Goal: Register for event/course

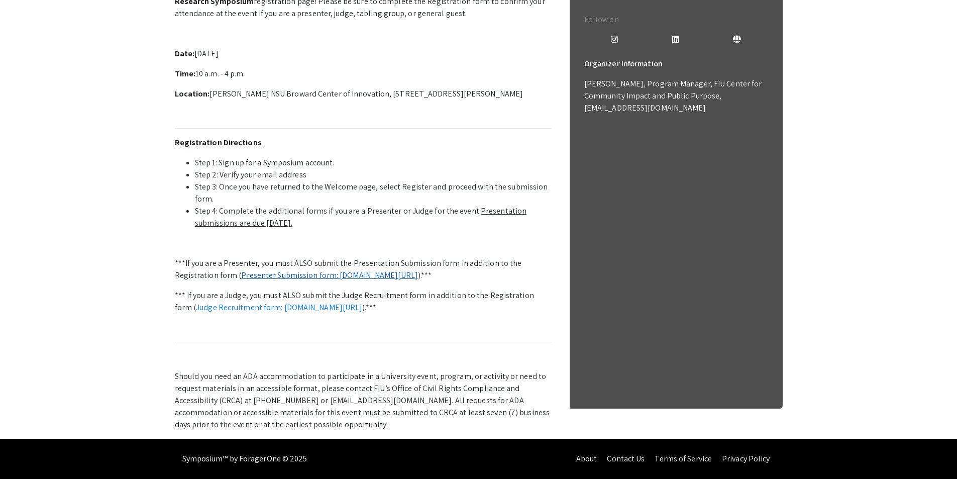
click at [379, 270] on link "Presenter Submission form: symposium.foragerone.com/lssfsymposium2025/submission" at bounding box center [329, 275] width 177 height 11
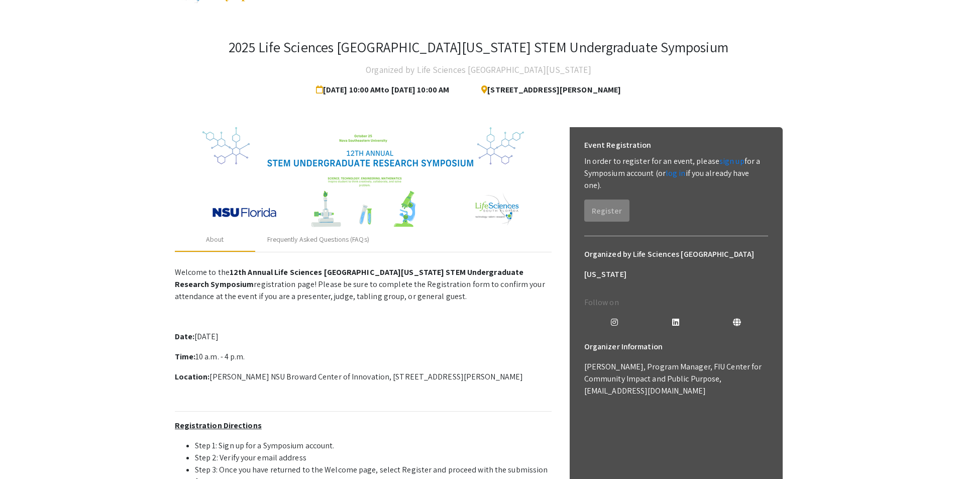
scroll to position [20, 0]
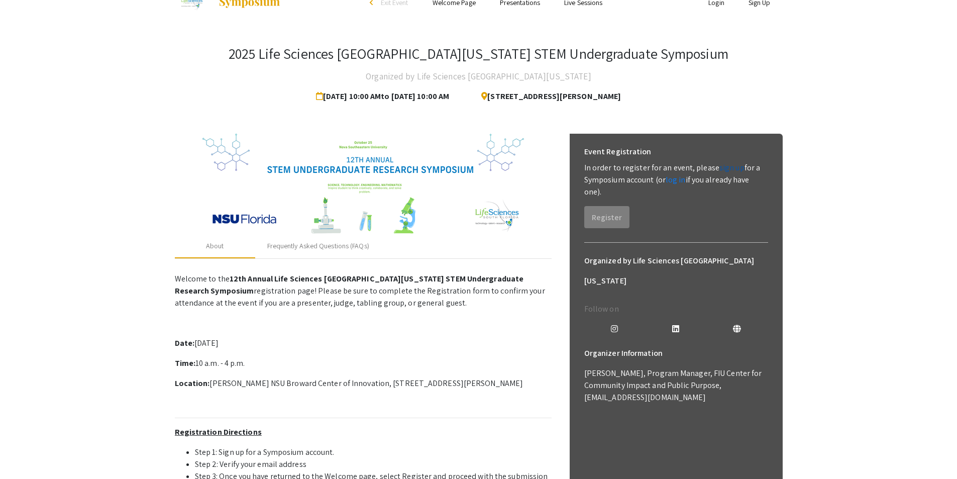
click at [724, 170] on link "sign up" at bounding box center [731, 167] width 25 height 11
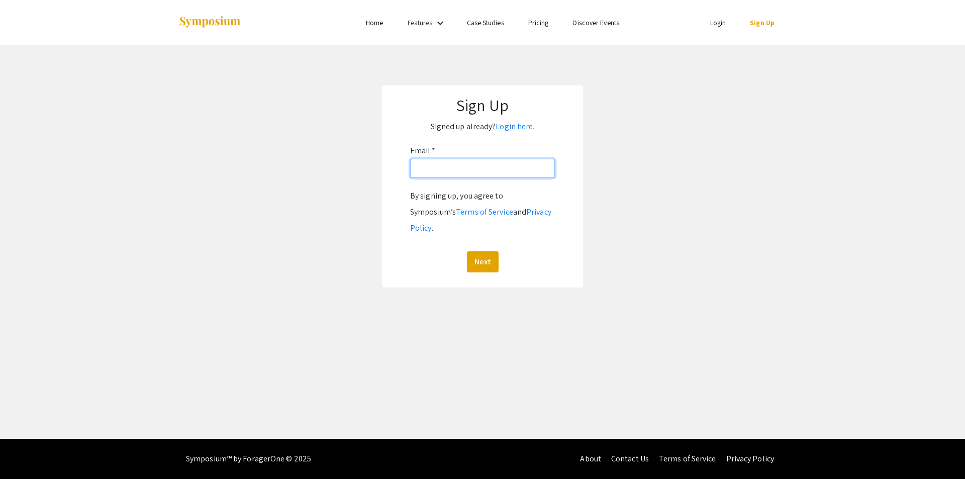
click at [481, 168] on input "Email: *" at bounding box center [482, 168] width 145 height 19
type input "muduebor@fgcu.edu"
click at [479, 251] on button "Next" at bounding box center [483, 261] width 32 height 21
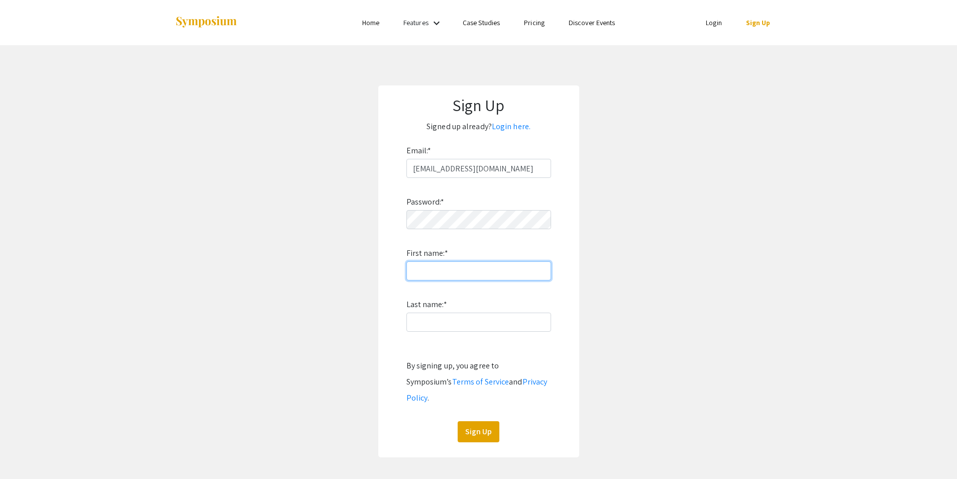
click at [504, 275] on input "First name: *" at bounding box center [478, 270] width 145 height 19
drag, startPoint x: 525, startPoint y: 268, endPoint x: 515, endPoint y: 255, distance: 15.8
click at [519, 260] on div "Password: * First name: * Last name: * By signing up, you agree to Symposium’s …" at bounding box center [478, 310] width 145 height 264
click at [508, 231] on div "Password: * First name: * Last name: * By signing up, you agree to Symposium’s …" at bounding box center [478, 310] width 145 height 264
click at [487, 281] on div "Password: * First name: * Last name: * By signing up, you agree to Symposium’s …" at bounding box center [478, 310] width 145 height 264
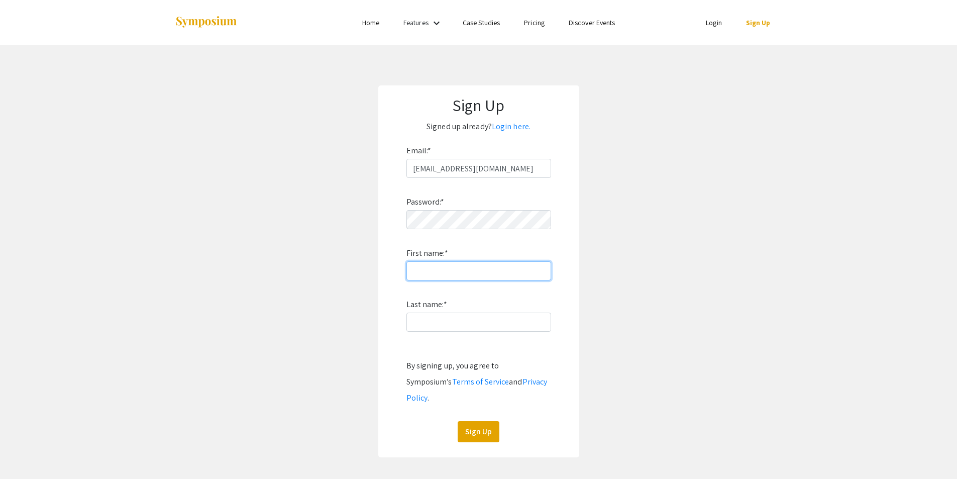
click at [488, 275] on input "First name: *" at bounding box center [478, 270] width 145 height 19
type input "MICHEAL"
type input "UDUEBOR"
click at [487, 421] on button "Sign Up" at bounding box center [479, 431] width 42 height 21
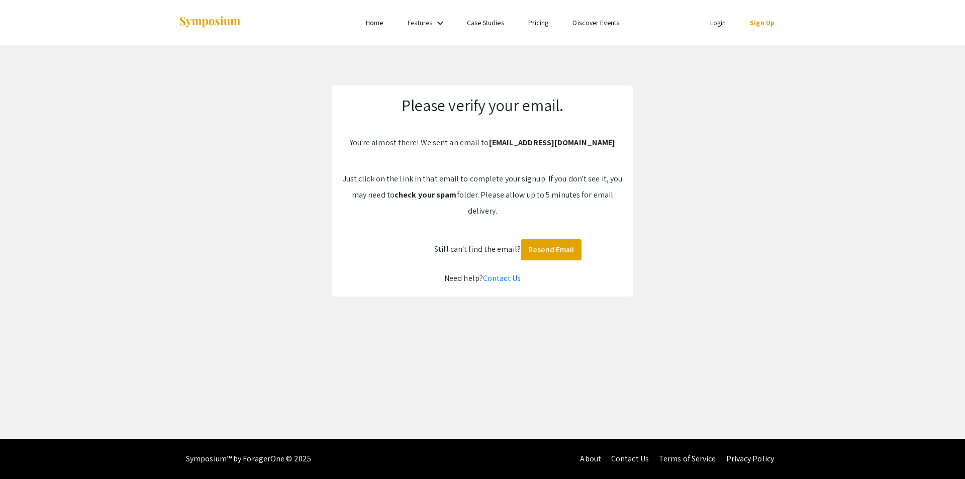
click at [763, 189] on app-signup "Please verify your email. You're almost there! We sent an email to muduebor@fgc…" at bounding box center [482, 190] width 965 height 211
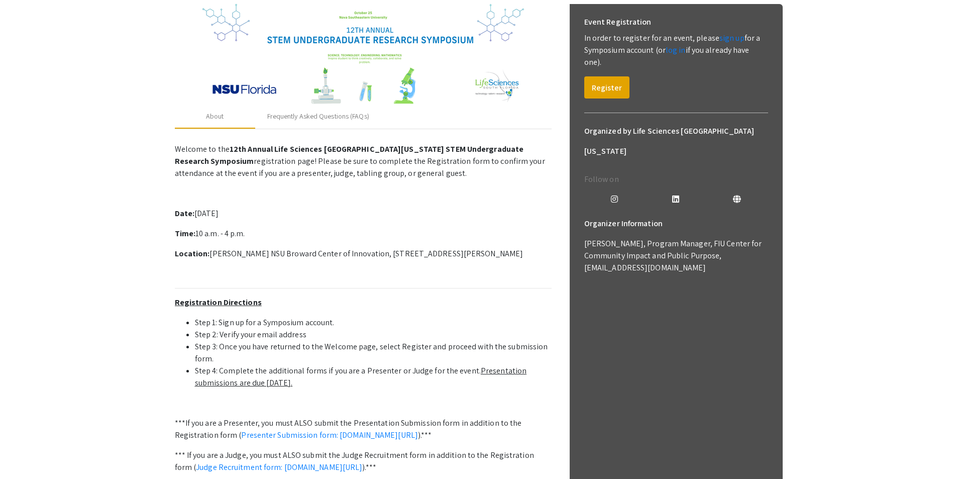
scroll to position [151, 0]
drag, startPoint x: 582, startPoint y: 248, endPoint x: 644, endPoint y: 252, distance: 61.4
click at [644, 252] on div "Organizer Information Araidy Alzate, Program Manager, FIU Center for Community …" at bounding box center [676, 251] width 200 height 76
copy p "aalzate@fiu.edu"
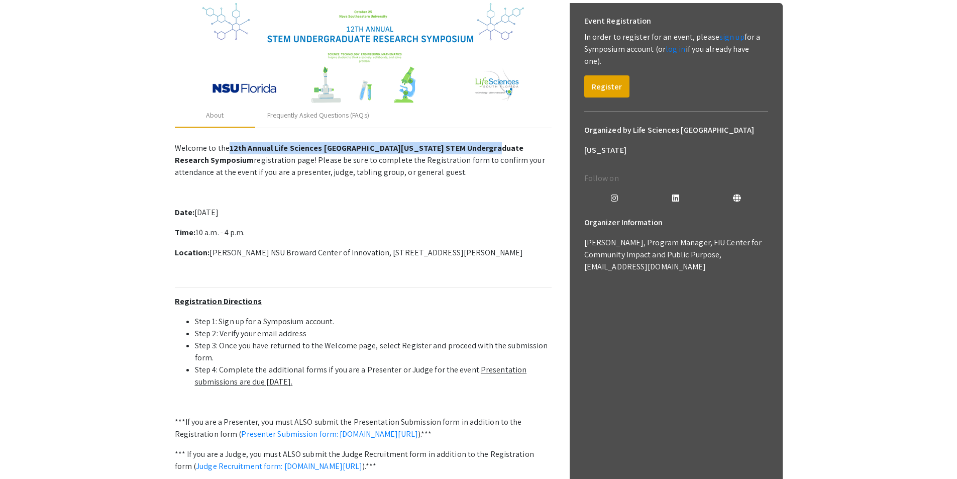
drag, startPoint x: 228, startPoint y: 146, endPoint x: 513, endPoint y: 145, distance: 285.4
click at [513, 145] on p "Welcome to the 12th Annual Life Sciences South Florida STEM Undergraduate Resea…" at bounding box center [363, 160] width 377 height 36
copy p "12th Annual Life Sciences South Florida STEM Undergraduate Research"
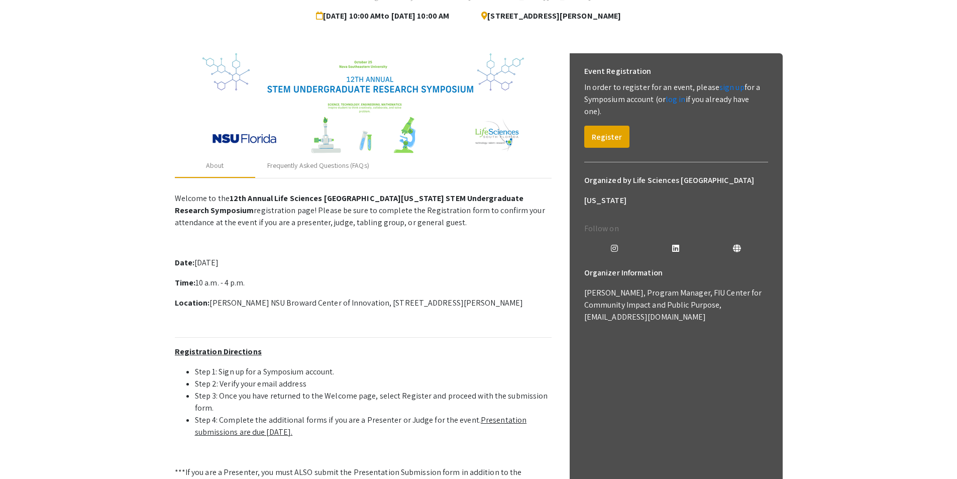
drag, startPoint x: 930, startPoint y: 1, endPoint x: 474, endPoint y: 290, distance: 539.8
click at [472, 291] on p "Welcome to the 12th Annual Life Sciences South Florida STEM Undergraduate Resea…" at bounding box center [363, 413] width 377 height 451
click at [528, 312] on p "Welcome to the 12th Annual Life Sciences South Florida STEM Undergraduate Resea…" at bounding box center [363, 413] width 377 height 451
drag, startPoint x: 211, startPoint y: 303, endPoint x: 541, endPoint y: 305, distance: 330.1
click at [541, 305] on p "Location: Alan B. Levan NSU Broward Center of Innovation, 3100 Ray Ferrero Jr B…" at bounding box center [363, 303] width 377 height 12
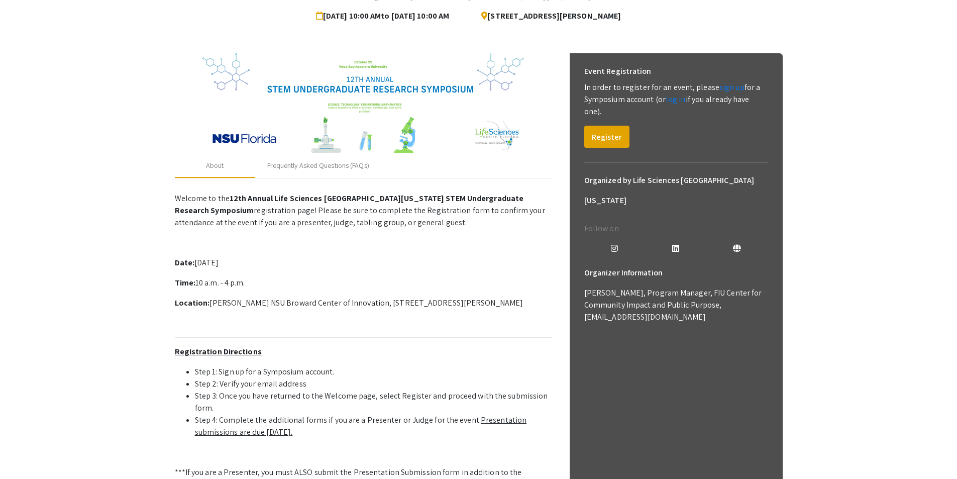
copy p "Alan B. Levan NSU Broward Center of Innovation, 3100 Ray Ferrero Jr Blvd 5th fl…"
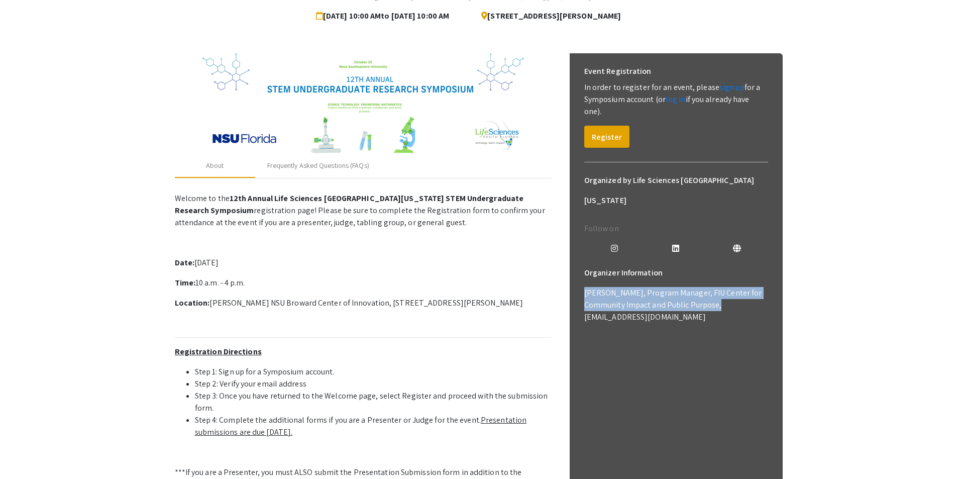
drag, startPoint x: 582, startPoint y: 272, endPoint x: 721, endPoint y: 286, distance: 139.9
click at [721, 286] on div "Organizer Information Araidy Alzate, Program Manager, FIU Center for Community …" at bounding box center [676, 301] width 200 height 76
copy p "Araidy Alzate, Program Manager, FIU Center for Community Impact and Public Purp…"
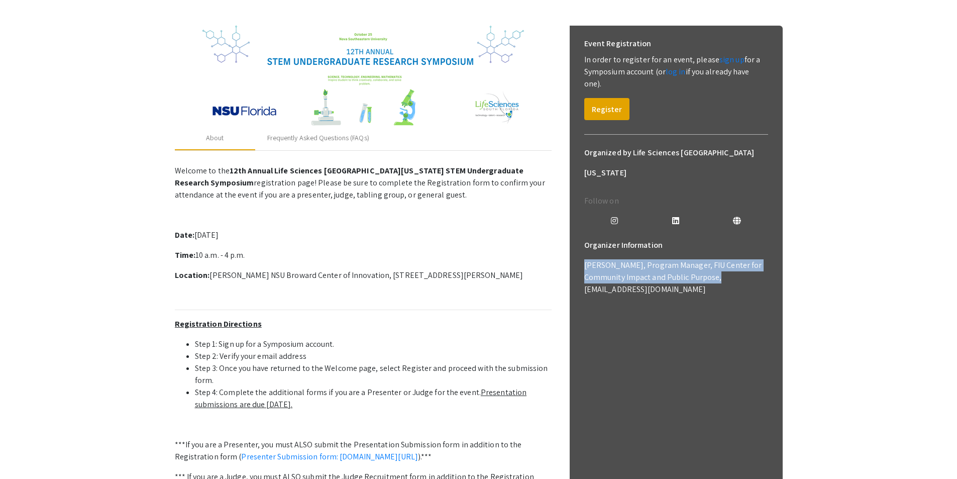
scroll to position [121, 0]
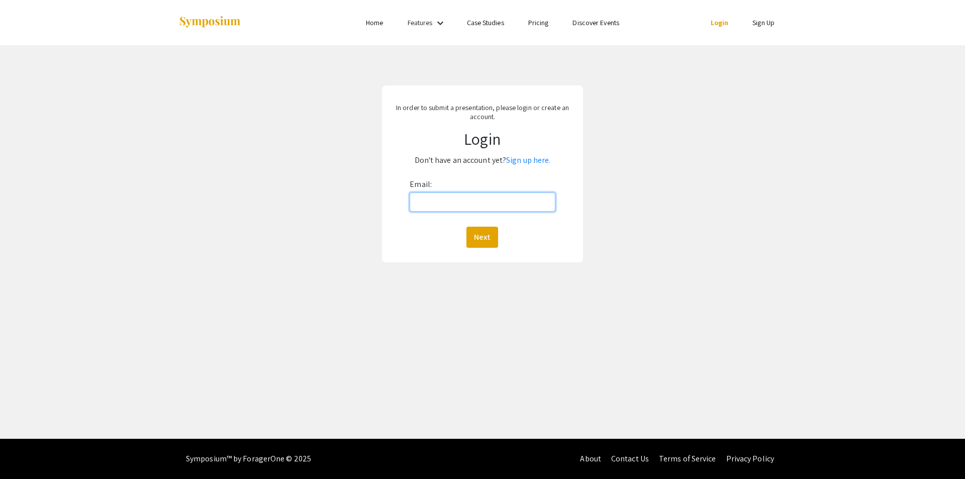
click at [454, 203] on input "Email:" at bounding box center [481, 201] width 145 height 19
type input "muduebor@fgcu.edu"
click at [483, 228] on button "Next" at bounding box center [482, 237] width 32 height 21
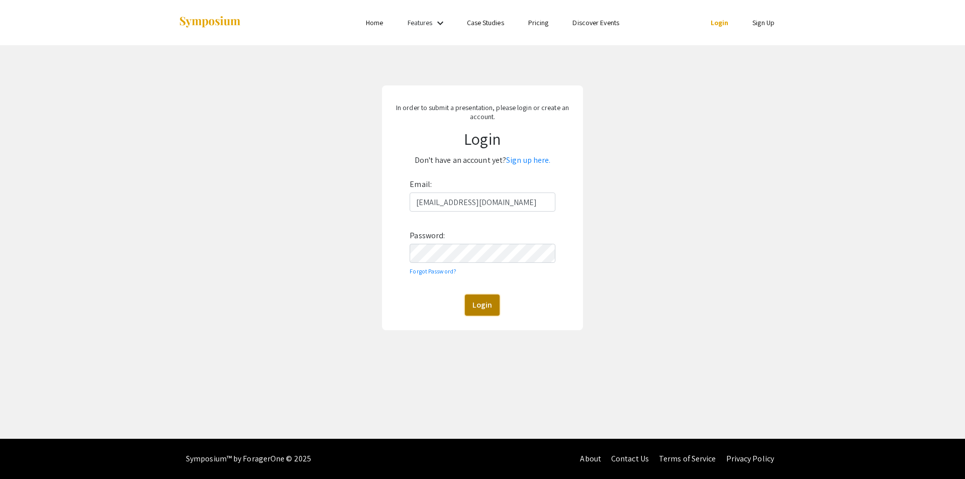
click at [481, 306] on button "Login" at bounding box center [482, 304] width 35 height 21
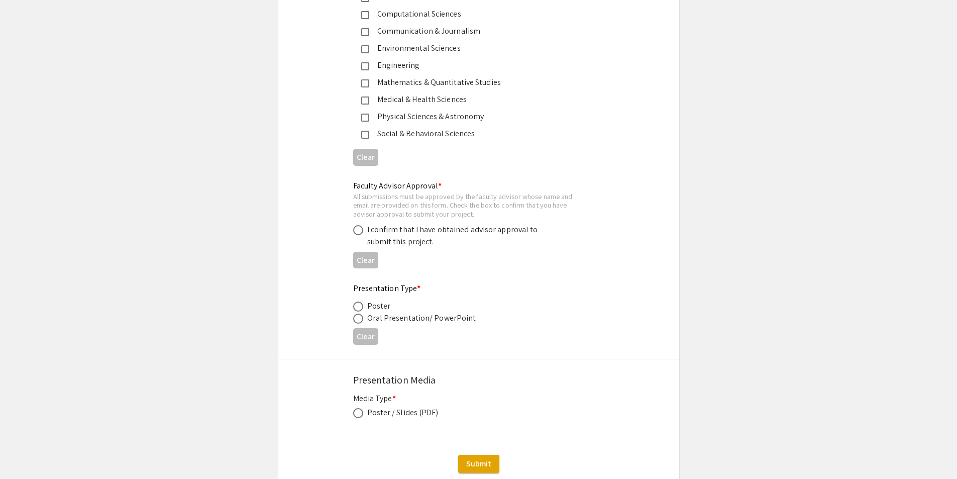
scroll to position [1449, 0]
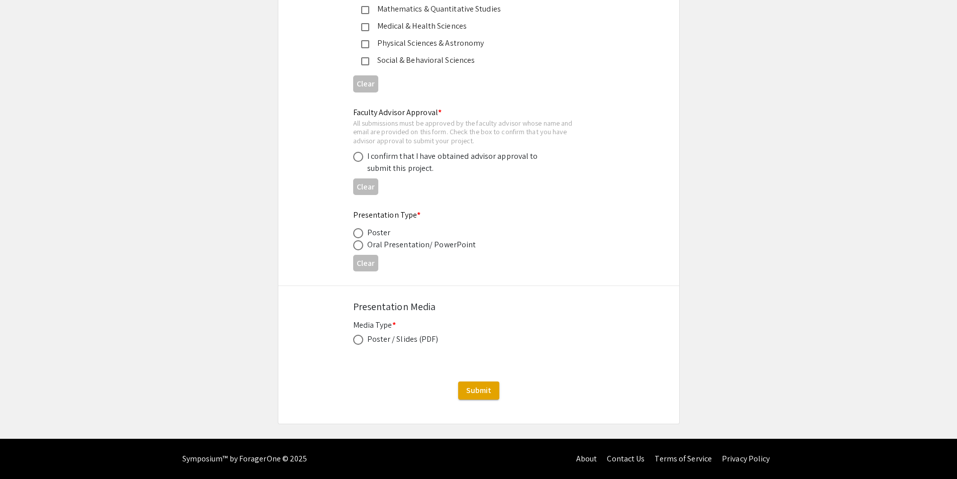
click at [360, 341] on span at bounding box center [358, 340] width 10 height 10
click at [360, 341] on input "radio" at bounding box center [358, 340] width 10 height 10
radio input "true"
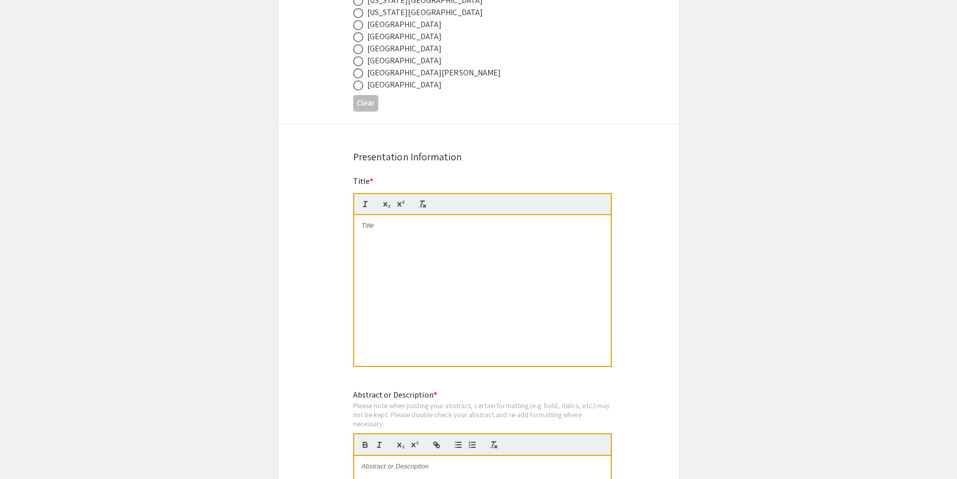
scroll to position [653, 0]
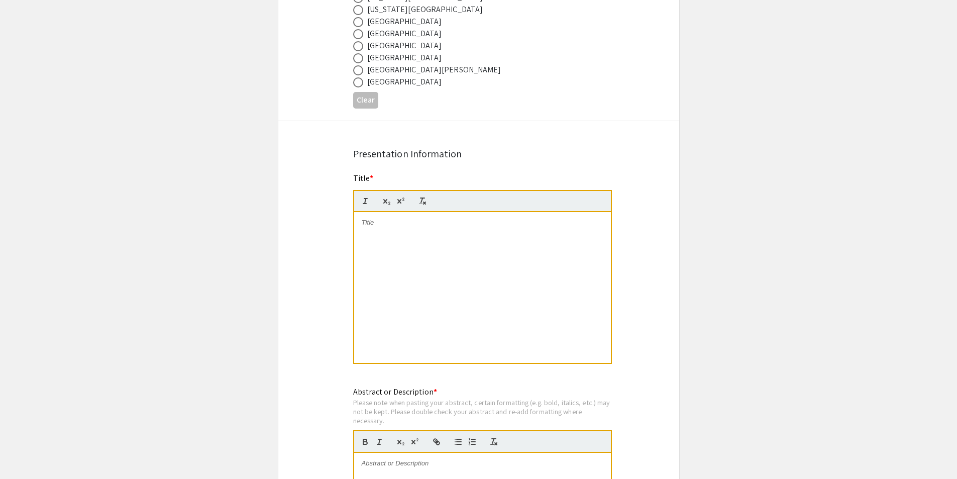
click at [384, 236] on div at bounding box center [482, 287] width 257 height 151
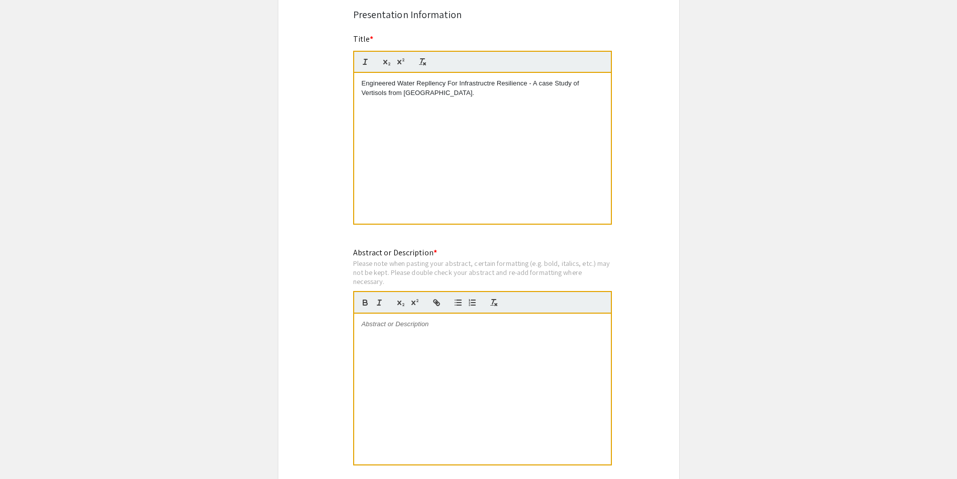
scroll to position [804, 0]
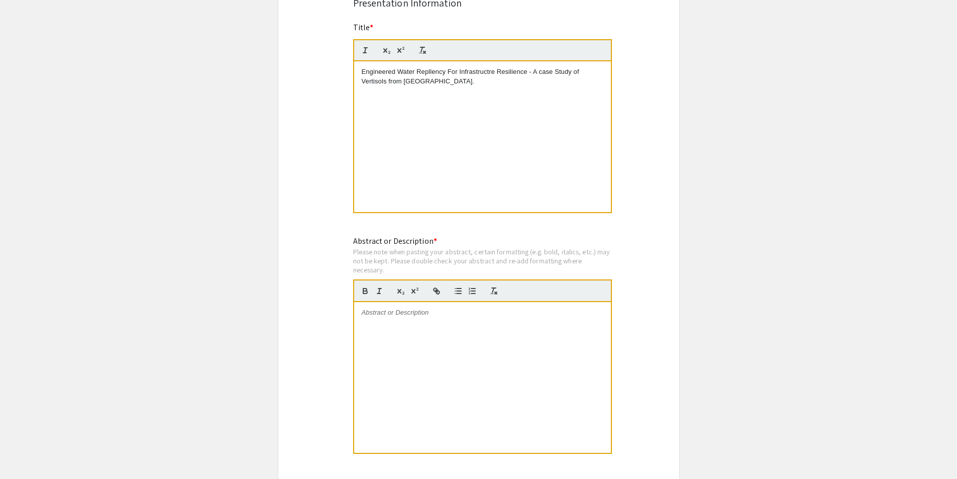
click at [428, 73] on p "Engineered Water Repllency For Infrastructre Resilience - A case Study of Verti…" at bounding box center [483, 76] width 242 height 19
click at [456, 89] on div "Engineered Water Repellency For Infrastructre Resilience - A case Study of Vert…" at bounding box center [482, 136] width 257 height 151
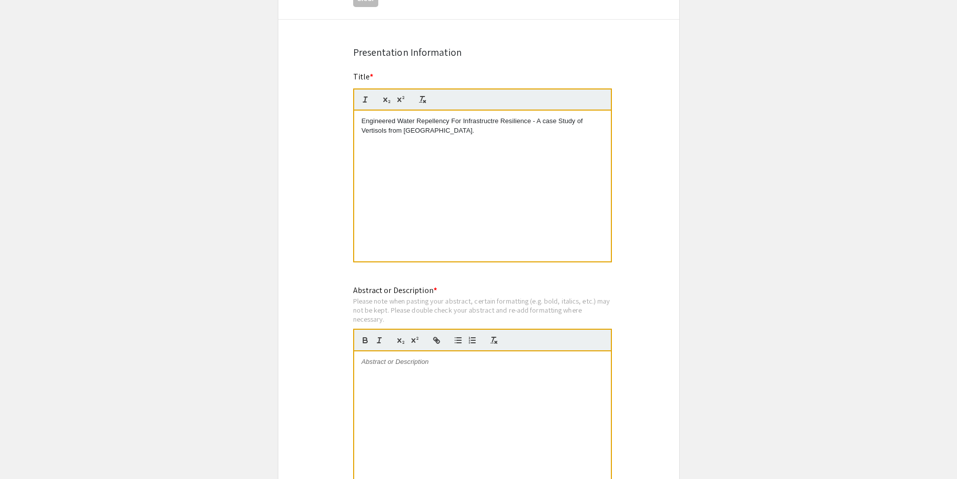
scroll to position [754, 0]
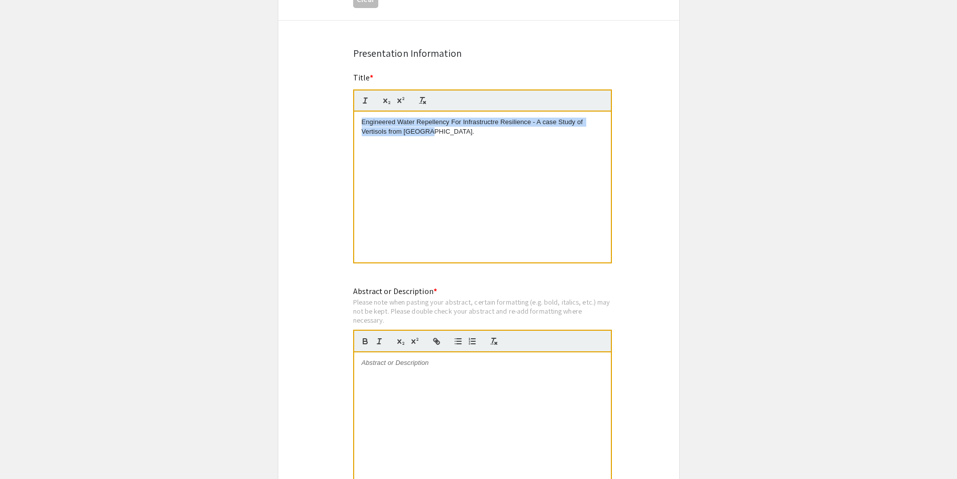
drag, startPoint x: 440, startPoint y: 135, endPoint x: 335, endPoint y: 119, distance: 105.8
click at [335, 119] on div "Symposium Presentation Submission 2025 Life Sciences South Florida STEM Undergr…" at bounding box center [479, 263] width 402 height 1914
copy p "Engineered Water Repellency For Infrastructre Resilience - A case Study of Vert…"
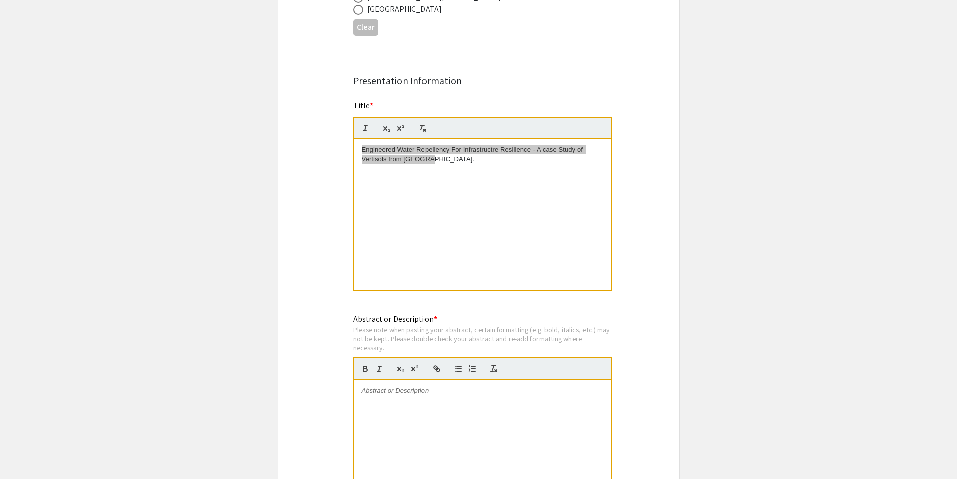
scroll to position [653, 0]
